Goal: Transaction & Acquisition: Purchase product/service

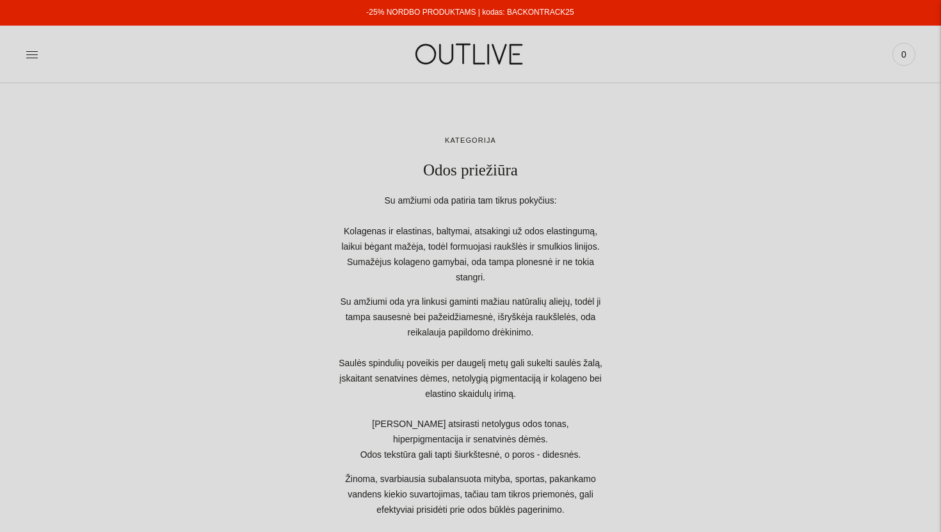
click at [307, 52] on div at bounding box center [174, 54] width 296 height 44
click at [28, 53] on icon at bounding box center [32, 54] width 13 height 13
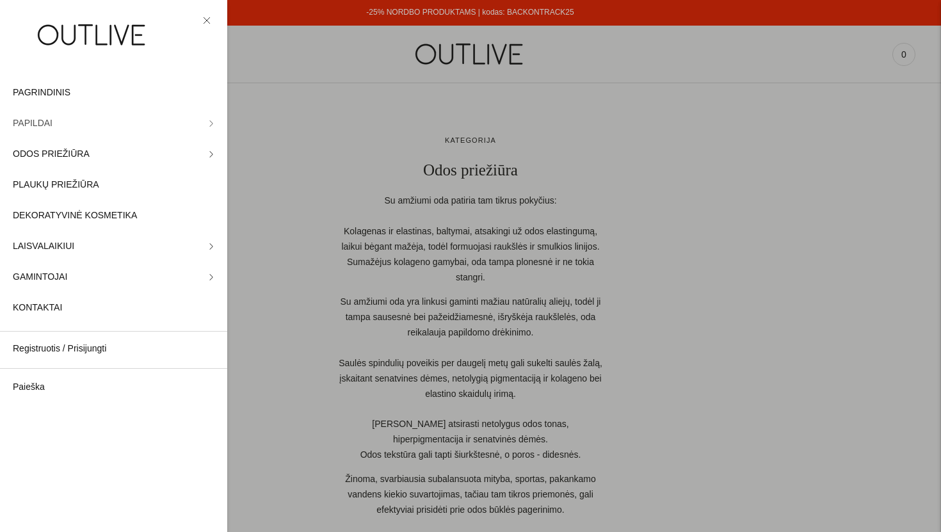
click at [58, 125] on link "PAPILDAI" at bounding box center [113, 123] width 227 height 31
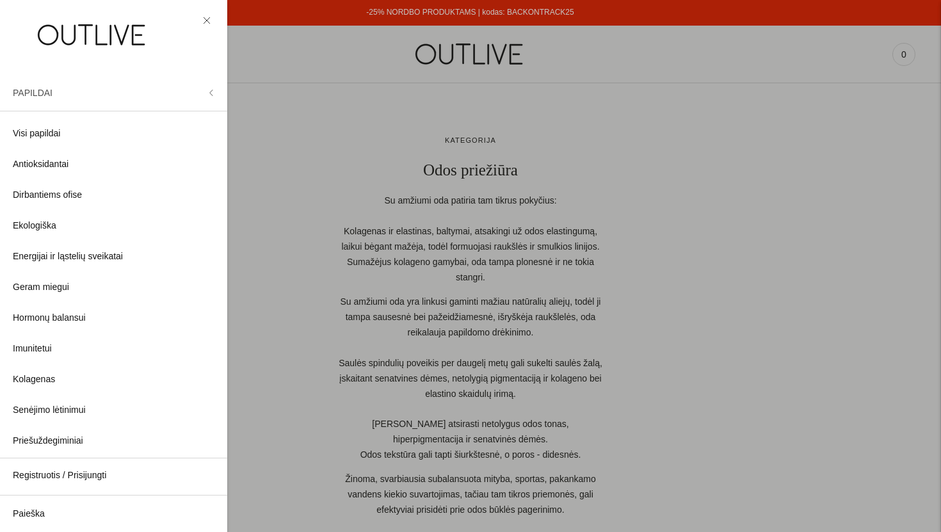
click at [44, 98] on button "PAPILDAI" at bounding box center [113, 92] width 227 height 31
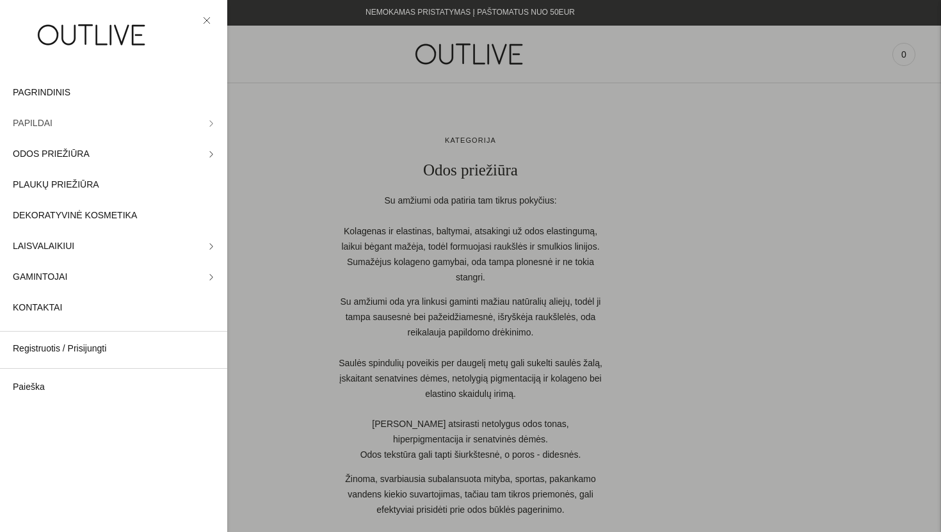
click at [150, 113] on link "PAPILDAI" at bounding box center [113, 123] width 227 height 31
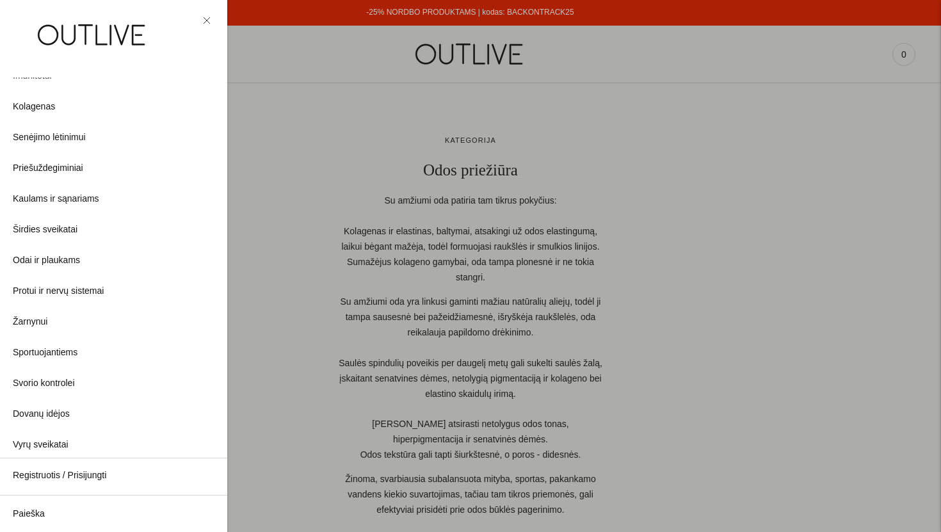
scroll to position [283, 0]
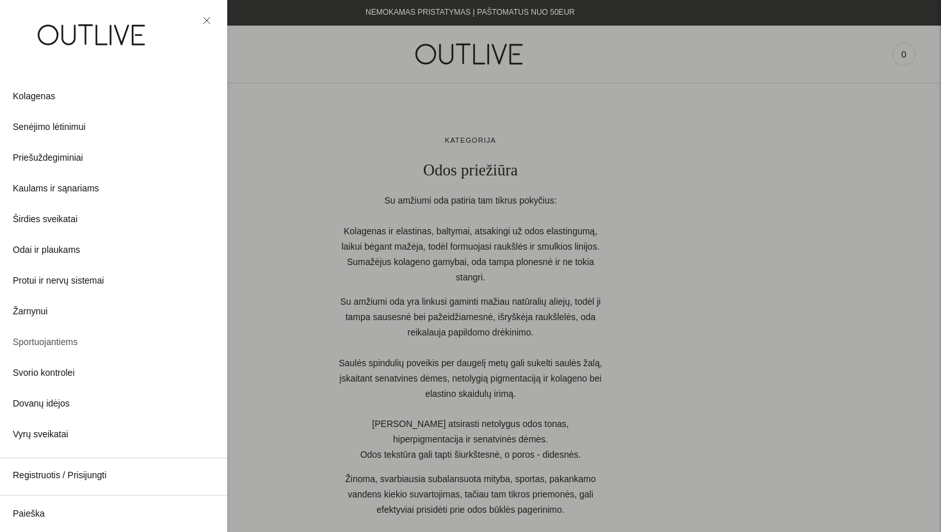
click at [65, 346] on span "Sportuojantiems" at bounding box center [45, 342] width 65 height 15
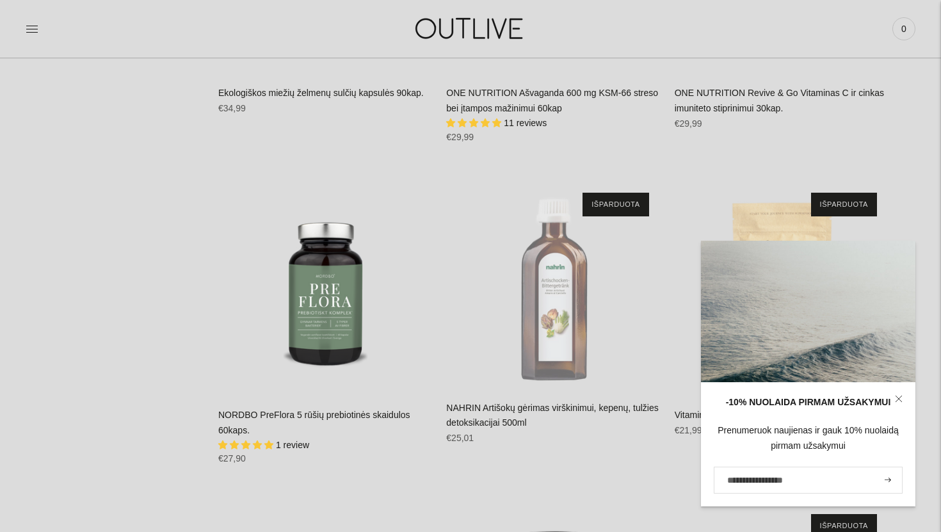
scroll to position [3700, 0]
